Goal: Information Seeking & Learning: Learn about a topic

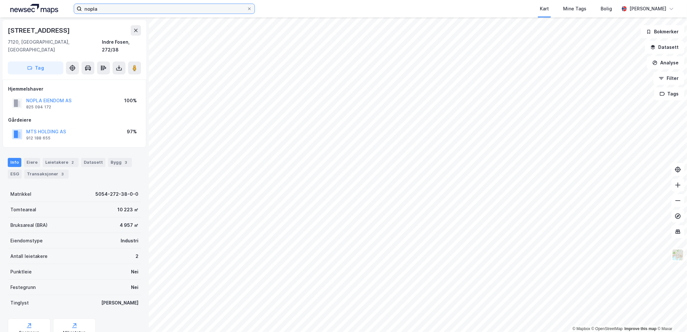
click at [145, 7] on input "nopla" at bounding box center [164, 9] width 165 height 10
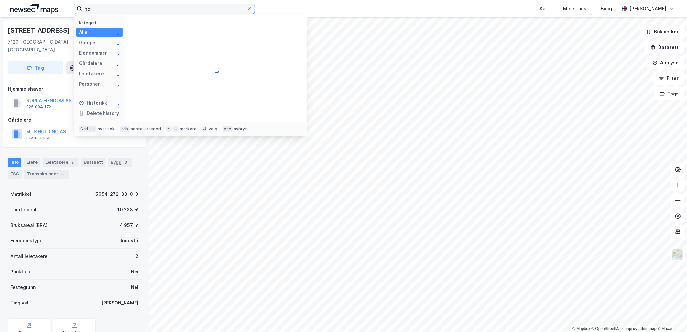
type input "n"
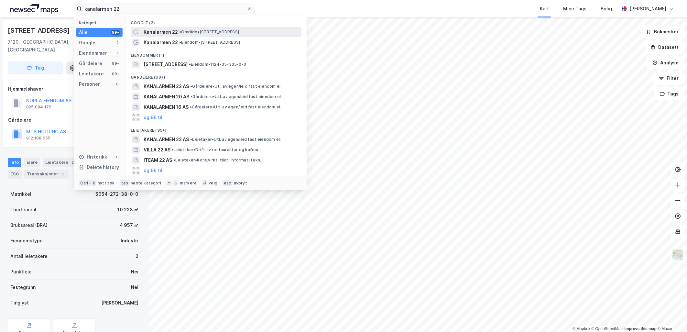
click at [173, 31] on span "Kanalarmen 22" at bounding box center [161, 32] width 34 height 8
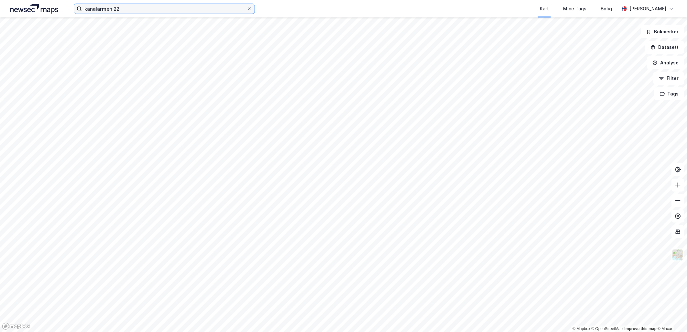
click at [141, 8] on input "kanalarmen 22" at bounding box center [164, 9] width 165 height 10
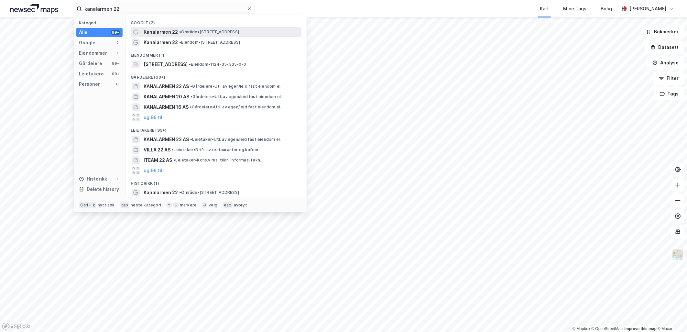
click at [179, 36] on div "Kanalarmen 22 • Område • [STREET_ADDRESS]" at bounding box center [216, 32] width 171 height 10
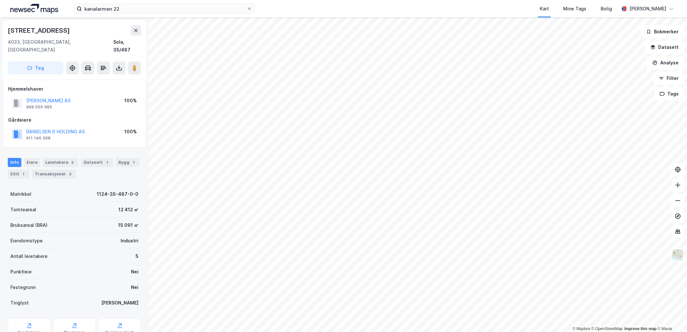
scroll to position [0, 0]
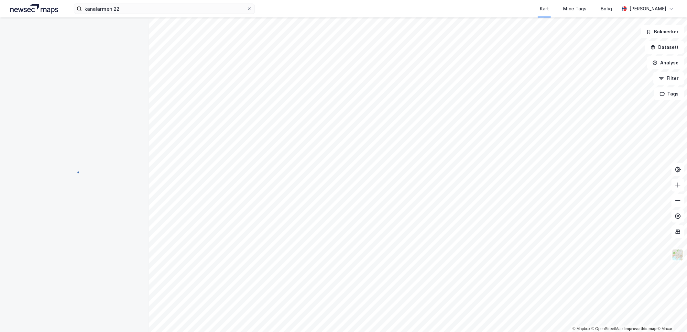
scroll to position [0, 0]
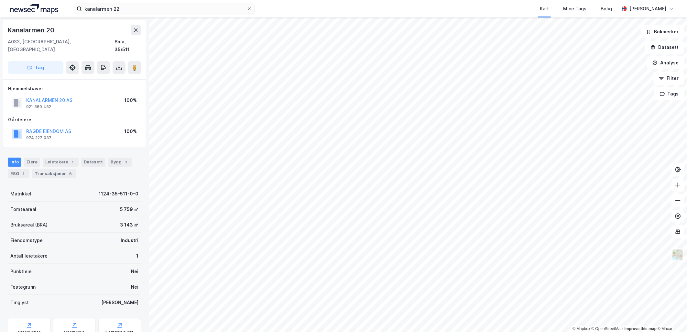
scroll to position [0, 0]
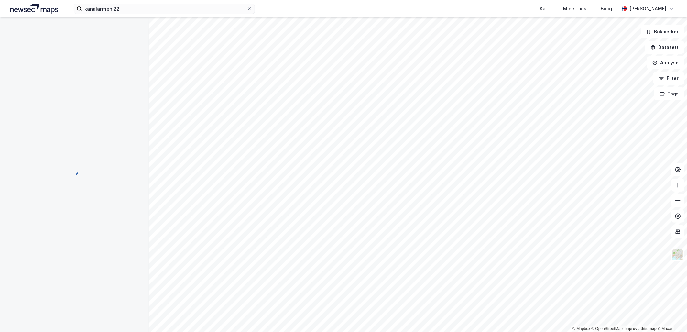
scroll to position [0, 0]
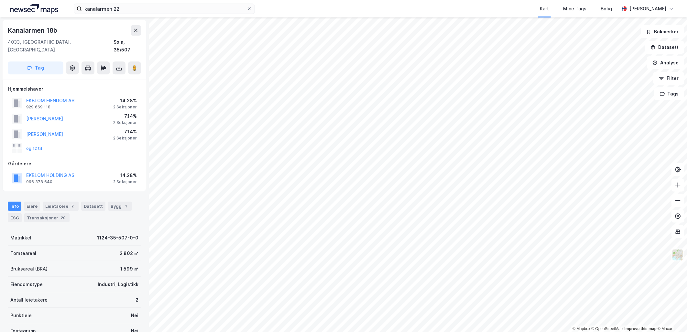
scroll to position [0, 0]
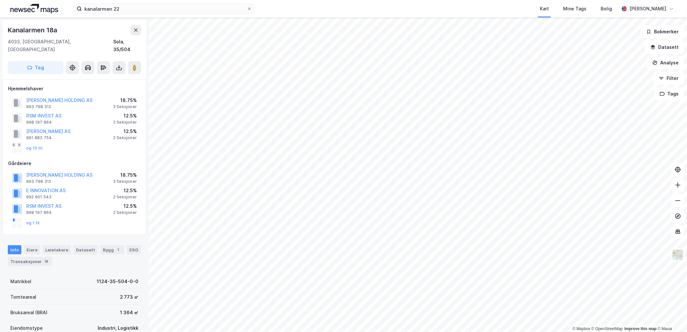
scroll to position [0, 0]
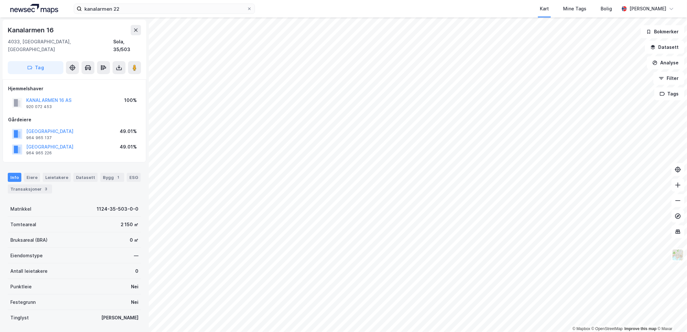
scroll to position [0, 0]
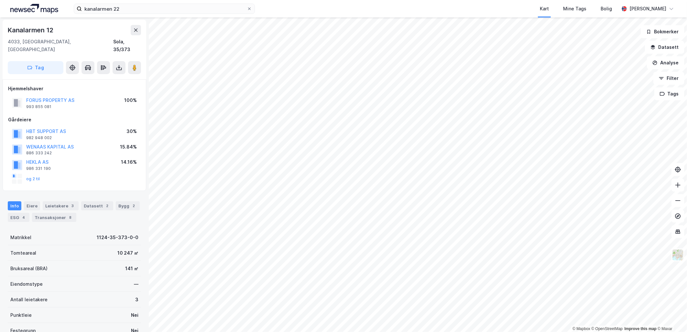
scroll to position [0, 0]
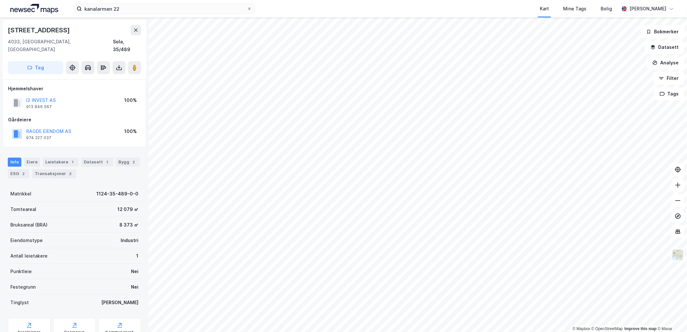
scroll to position [0, 0]
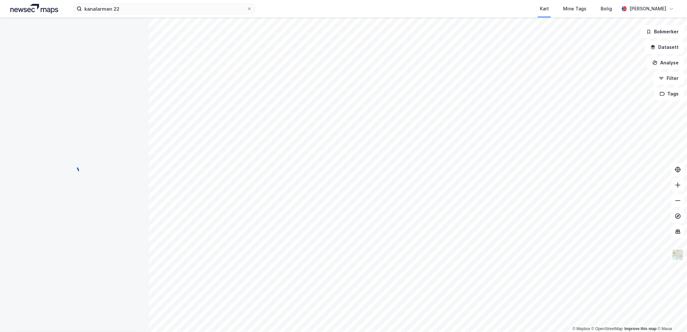
scroll to position [0, 0]
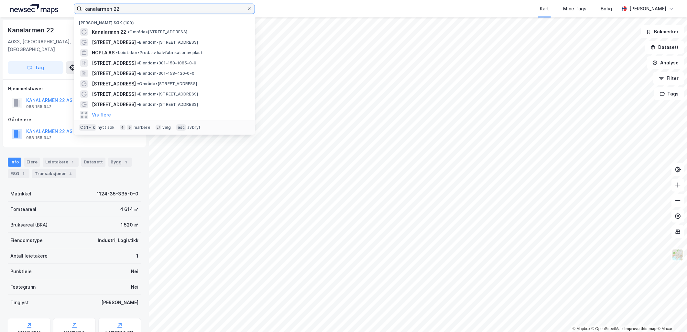
drag, startPoint x: 110, startPoint y: 3, endPoint x: 55, endPoint y: 2, distance: 55.0
click at [55, 2] on div "kanalarmen 22 Nylige søk (100) Kanalarmen 22 • Område • [STREET_ADDRESS] • Eien…" at bounding box center [343, 8] width 687 height 17
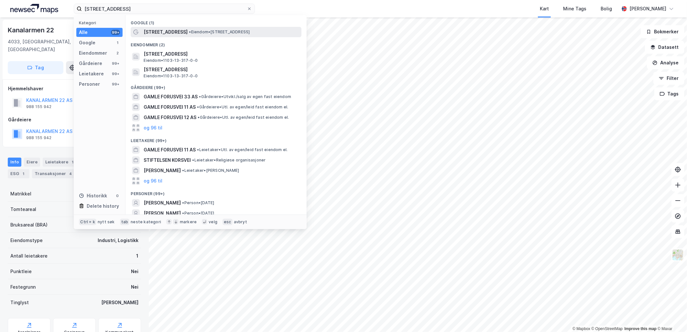
click at [212, 31] on span "• Eiendom • [STREET_ADDRESS]" at bounding box center [219, 31] width 61 height 5
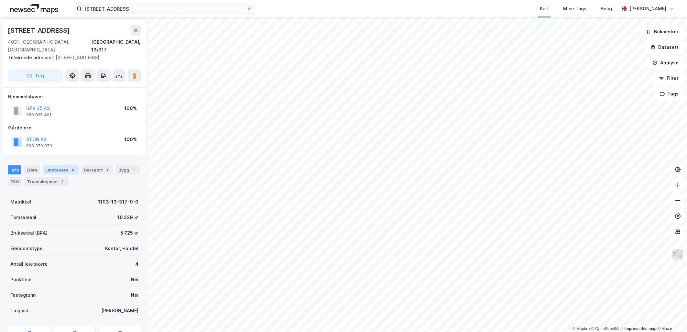
click at [61, 165] on div "Leietakere 4" at bounding box center [61, 169] width 36 height 9
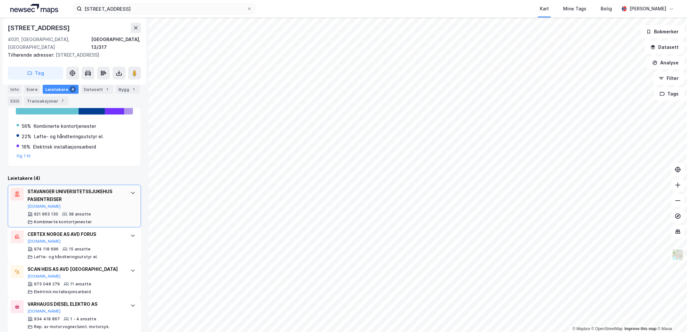
scroll to position [54, 0]
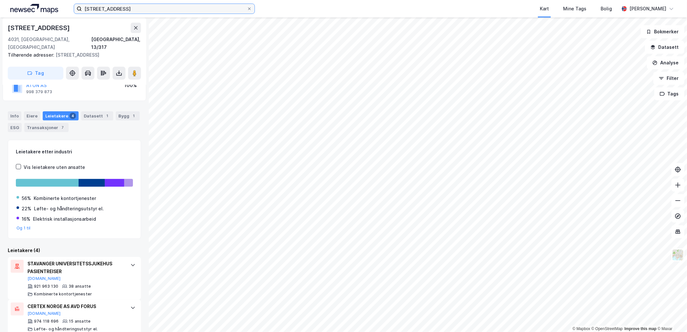
drag, startPoint x: 136, startPoint y: 7, endPoint x: 95, endPoint y: 3, distance: 41.0
click at [95, 4] on label "[STREET_ADDRESS]" at bounding box center [164, 9] width 181 height 10
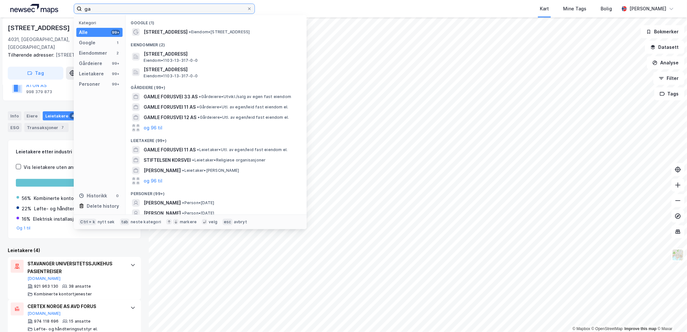
type input "g"
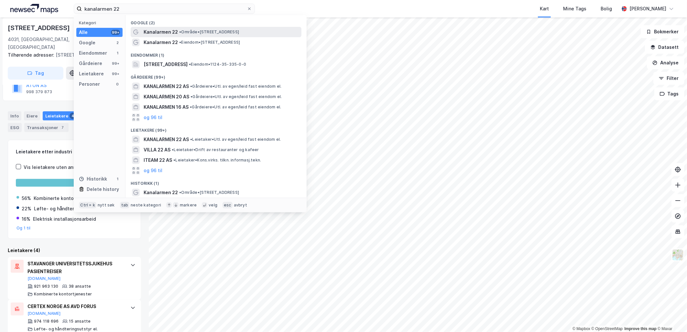
click at [179, 33] on span "•" at bounding box center [180, 31] width 2 height 5
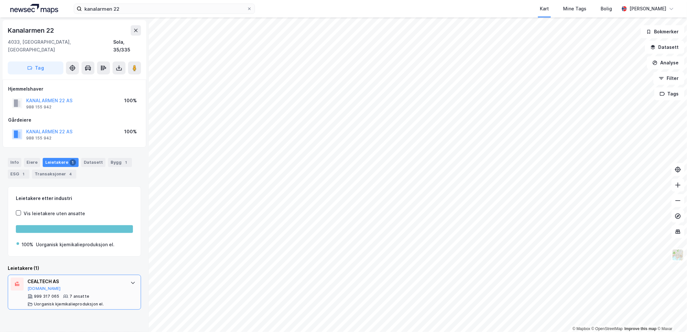
click at [131, 277] on div at bounding box center [133, 282] width 10 height 10
click at [118, 159] on div "Info [PERSON_NAME] 1 Datasett Bygg 1 ESG 1 Transaksjoner 4" at bounding box center [74, 168] width 133 height 21
click at [123, 159] on div "1" at bounding box center [126, 162] width 6 height 6
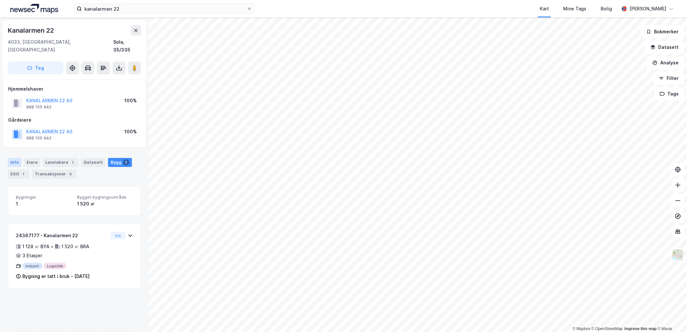
click at [14, 158] on div "Info" at bounding box center [15, 162] width 14 height 9
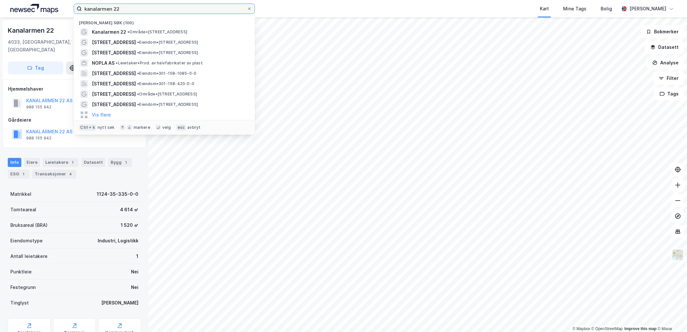
drag, startPoint x: 136, startPoint y: 9, endPoint x: 79, endPoint y: 2, distance: 57.3
click at [79, 2] on div "kanalarmen 22 Nylige søk (100) Kanalarmen 22 • Område • [STREET_ADDRESS] • Eien…" at bounding box center [343, 8] width 687 height 17
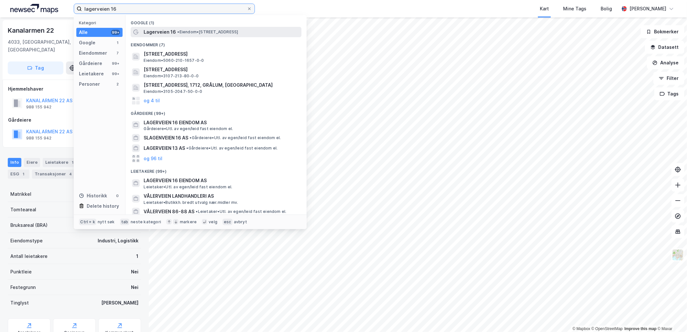
type input "lagerveien 16"
click at [177, 35] on div "Lagerveien 16 • Eiendom • [STREET_ADDRESS]" at bounding box center [222, 32] width 156 height 8
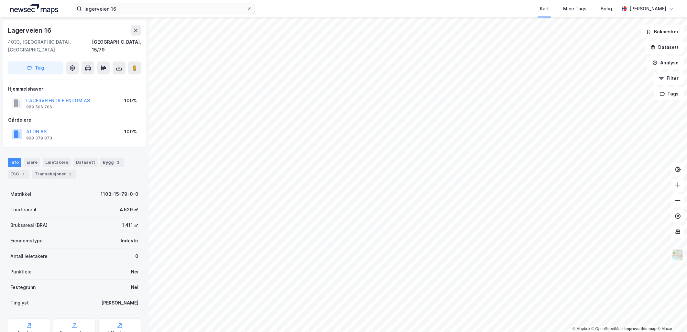
scroll to position [1, 0]
